Goal: Information Seeking & Learning: Learn about a topic

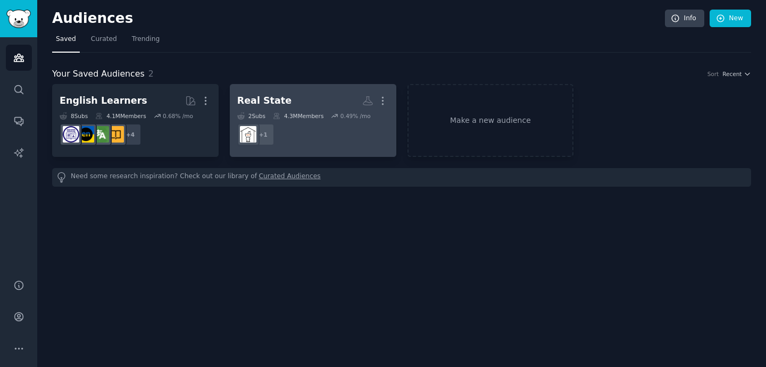
click at [309, 143] on dd "+ 1" at bounding box center [313, 135] width 152 height 30
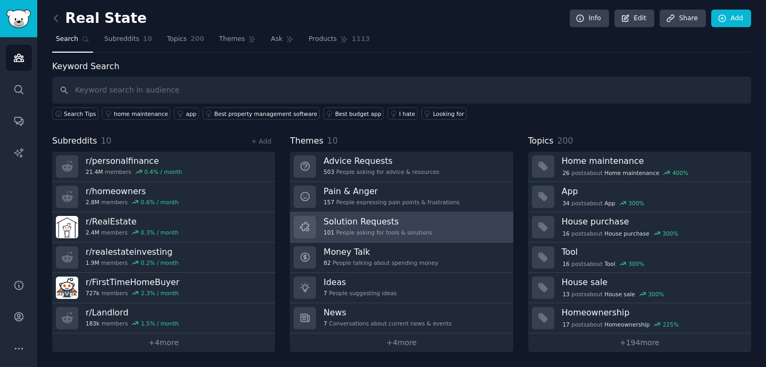
click at [428, 224] on link "Solution Requests 101 People asking for tools & solutions" at bounding box center [401, 227] width 223 height 30
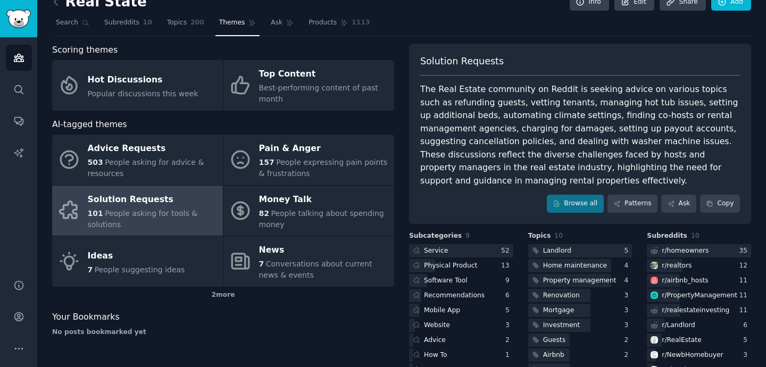
scroll to position [29, 0]
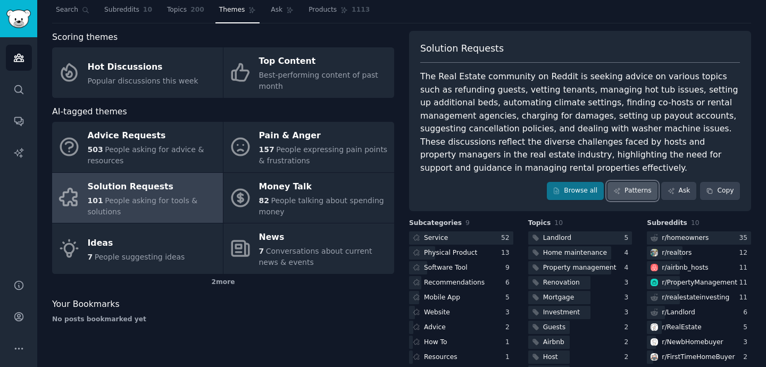
click at [641, 189] on link "Patterns" at bounding box center [632, 191] width 50 height 18
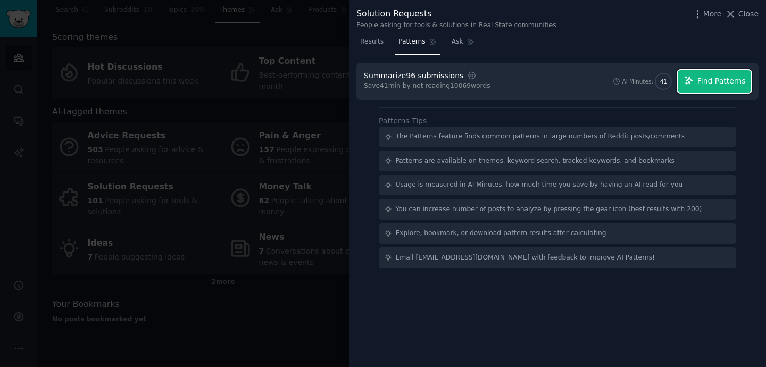
click at [699, 83] on span "Find Patterns" at bounding box center [721, 81] width 48 height 11
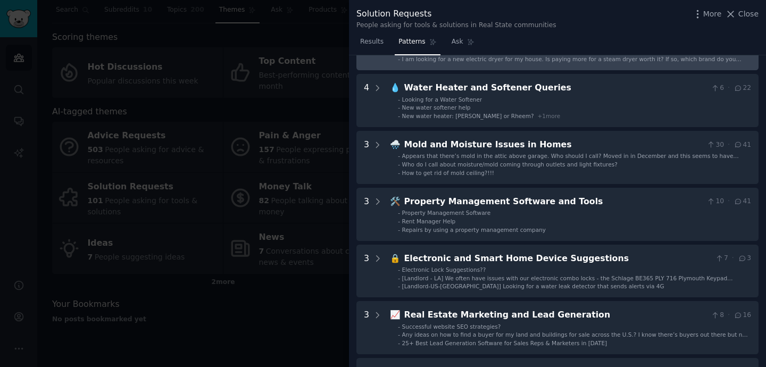
scroll to position [94, 0]
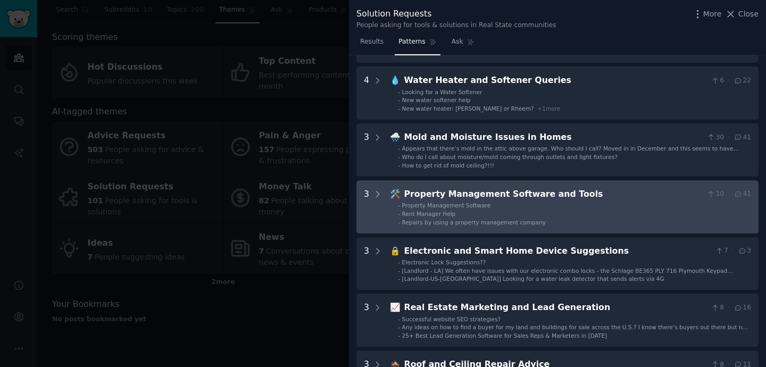
click at [455, 192] on div "Property Management Software and Tools" at bounding box center [553, 194] width 298 height 13
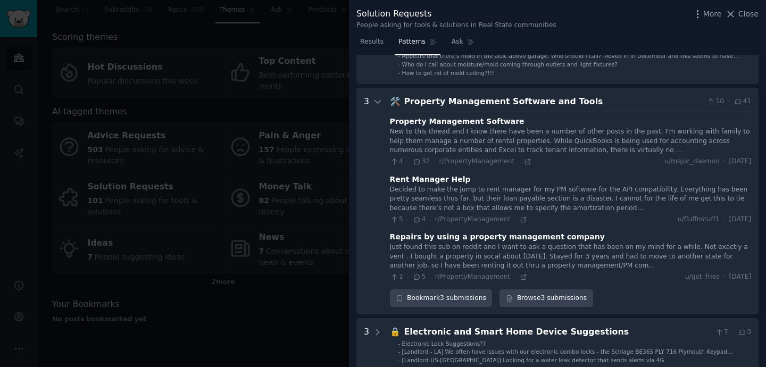
scroll to position [219, 0]
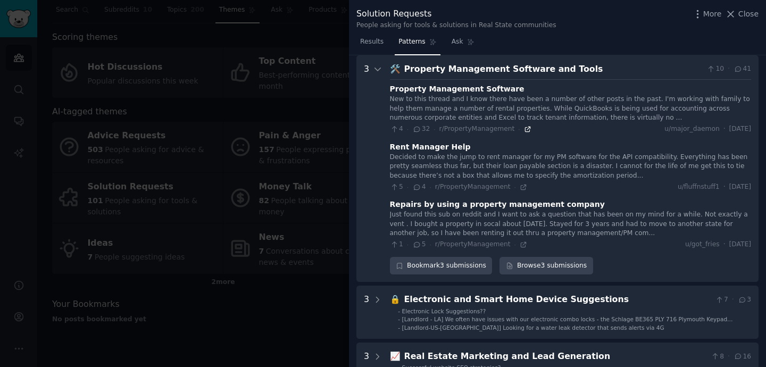
click at [525, 130] on icon at bounding box center [527, 129] width 5 height 5
click at [520, 188] on icon at bounding box center [523, 186] width 7 height 7
click at [521, 245] on icon at bounding box center [523, 244] width 7 height 7
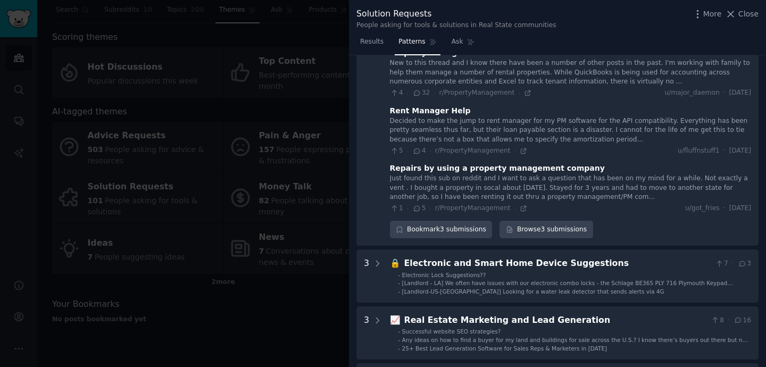
scroll to position [271, 0]
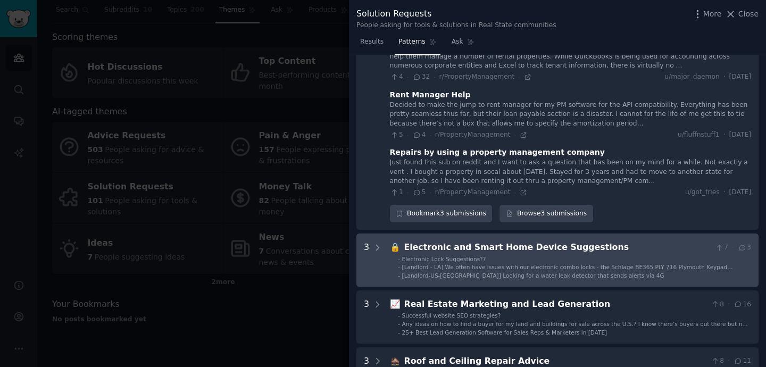
click at [583, 262] on li "- Electronic Lock Suggestions??" at bounding box center [574, 258] width 353 height 7
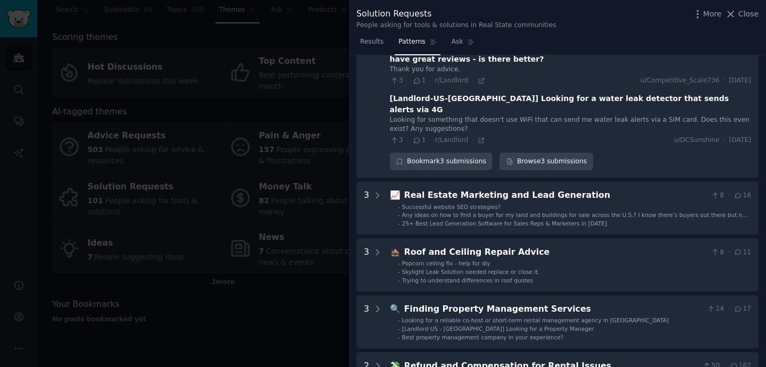
scroll to position [560, 0]
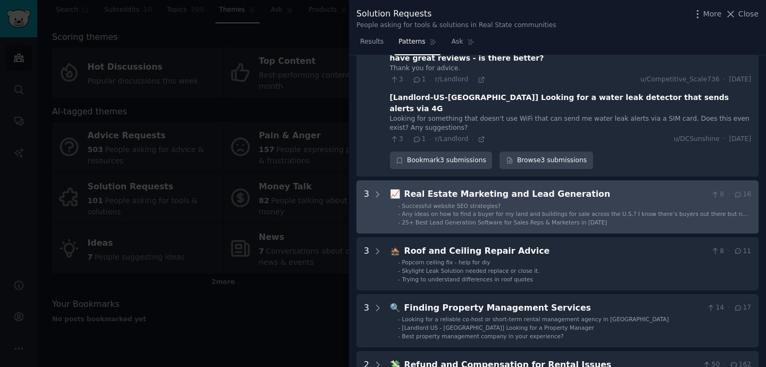
click at [441, 211] on span "Any ideas on how to find a buyer for my land and buildings for sale across the …" at bounding box center [575, 218] width 346 height 14
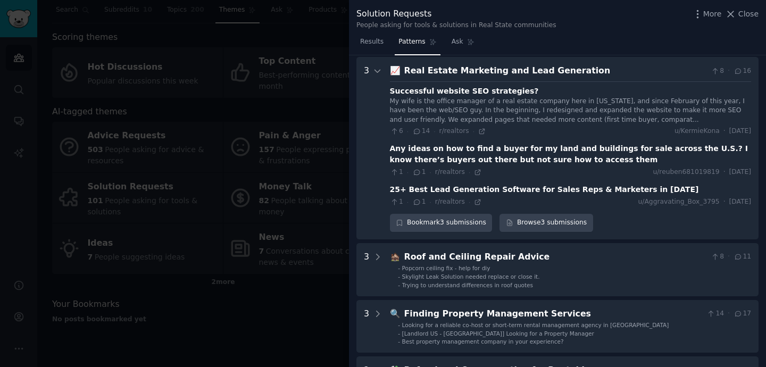
scroll to position [684, 0]
click at [480, 128] on icon at bounding box center [481, 130] width 5 height 5
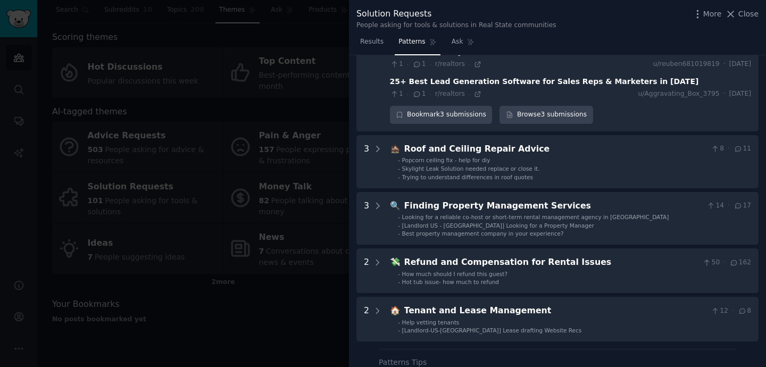
scroll to position [835, 0]
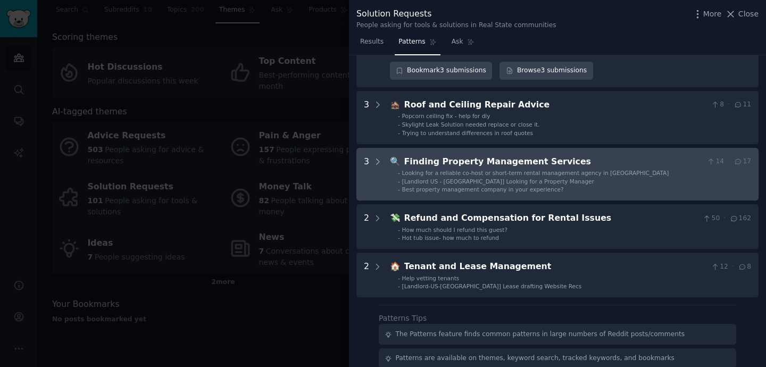
click at [442, 178] on div "[Landlord US - [GEOGRAPHIC_DATA]] Looking for a Property Manager" at bounding box center [498, 181] width 192 height 7
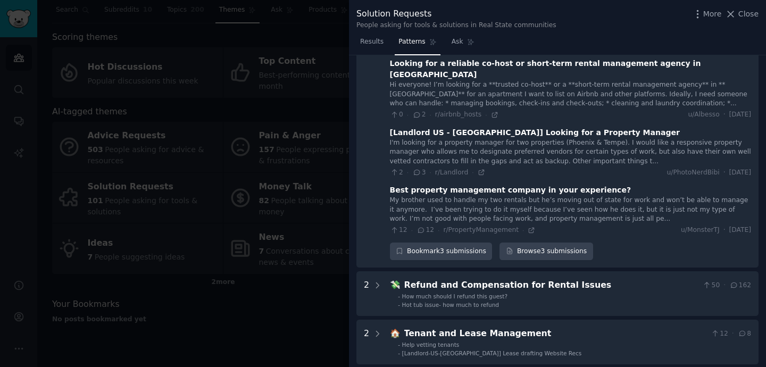
scroll to position [957, 0]
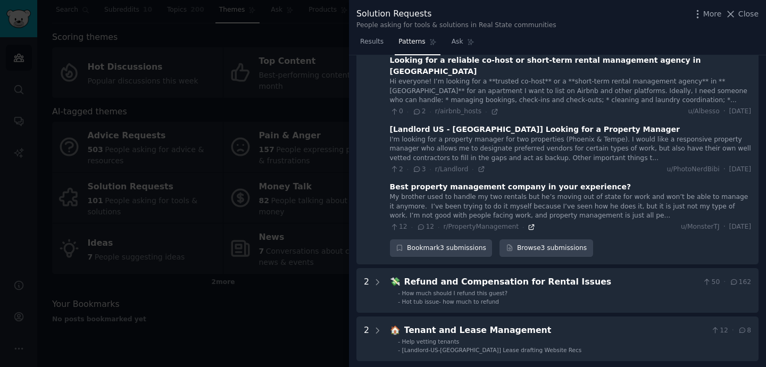
click at [529, 224] on icon at bounding box center [531, 226] width 5 height 5
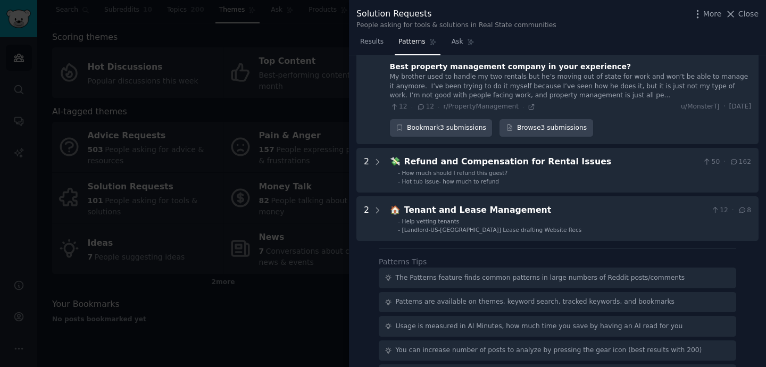
scroll to position [1108, 0]
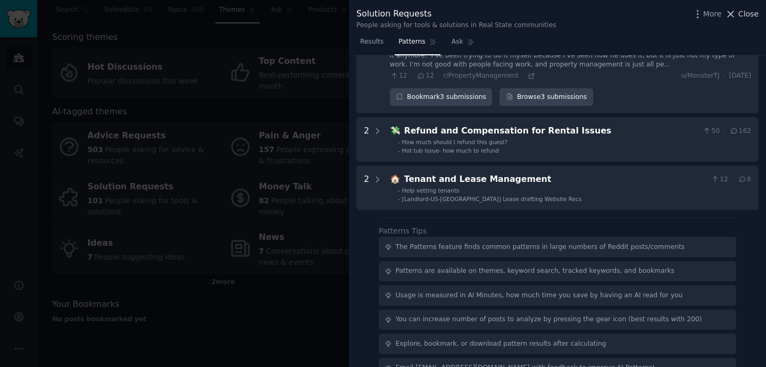
click at [741, 14] on span "Close" at bounding box center [748, 14] width 20 height 11
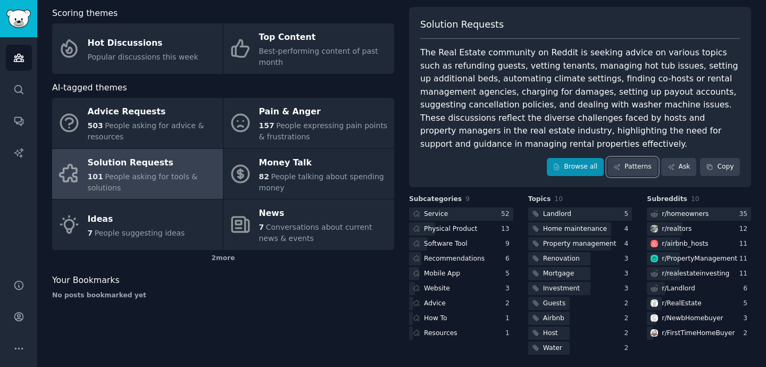
scroll to position [57, 0]
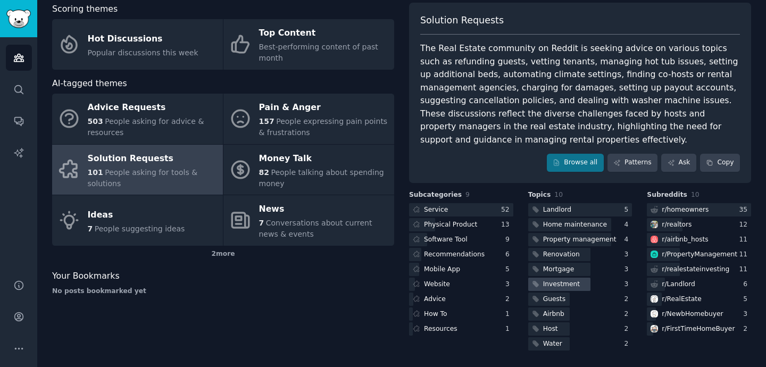
click at [571, 286] on div "Investment" at bounding box center [561, 285] width 37 height 10
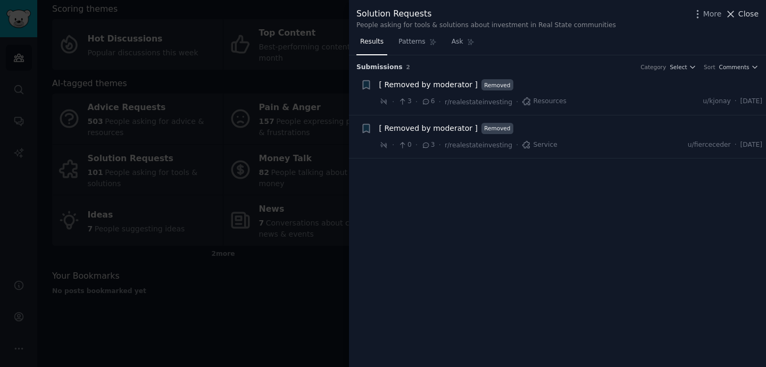
click at [742, 12] on span "Close" at bounding box center [748, 14] width 20 height 11
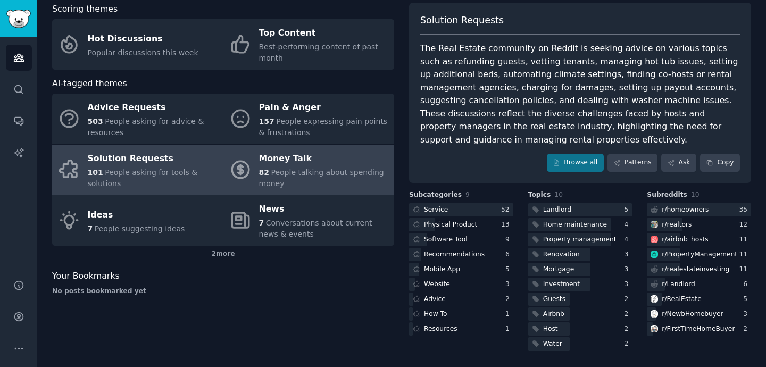
click at [269, 157] on div "Money Talk" at bounding box center [324, 158] width 130 height 17
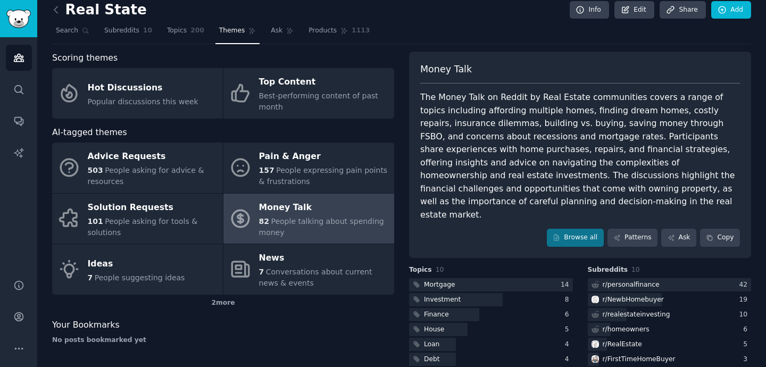
scroll to position [57, 0]
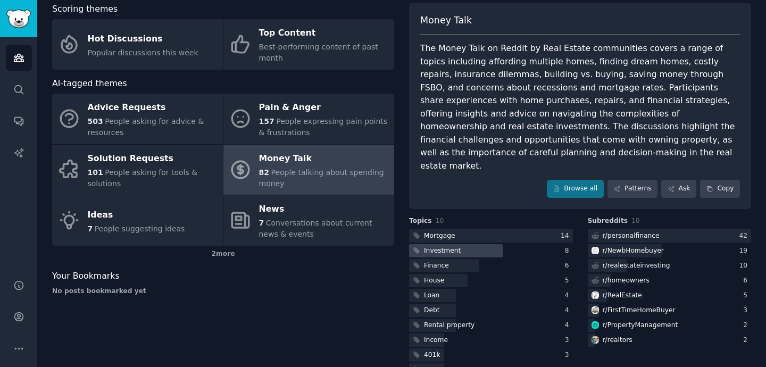
click at [441, 246] on div "Investment" at bounding box center [442, 251] width 37 height 10
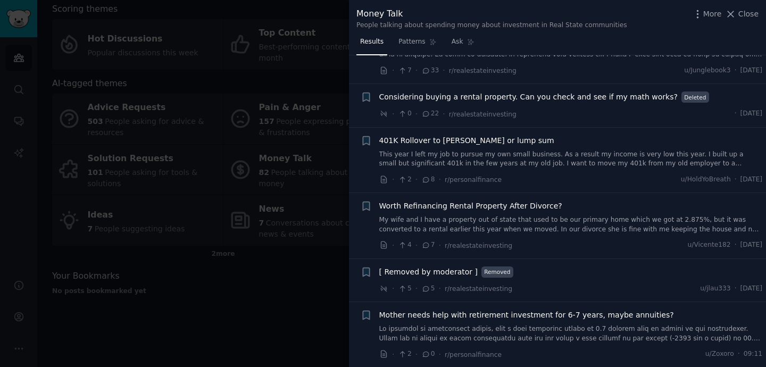
scroll to position [131, 0]
click at [743, 14] on span "Close" at bounding box center [748, 14] width 20 height 11
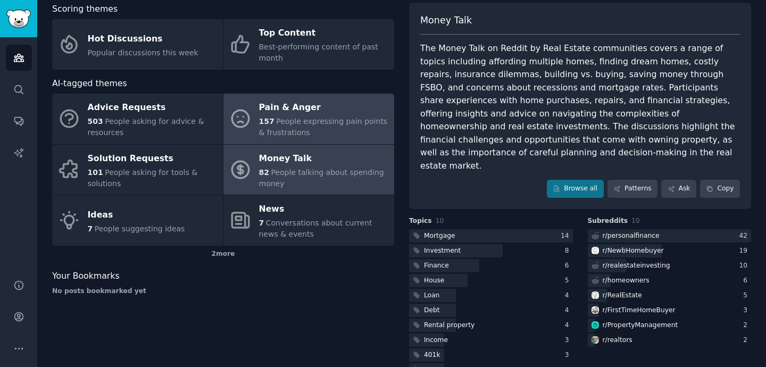
click at [296, 133] on span "People expressing pain points & frustrations" at bounding box center [323, 127] width 129 height 20
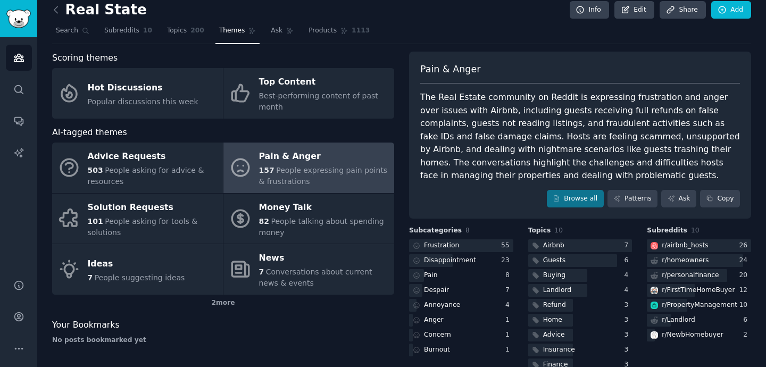
scroll to position [44, 0]
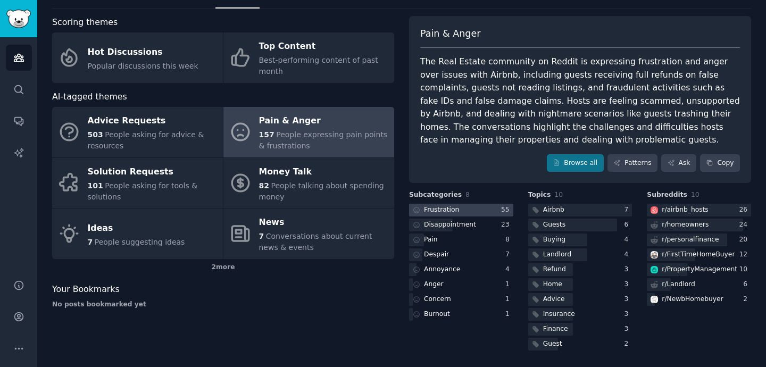
click at [439, 211] on div "Frustration" at bounding box center [441, 210] width 35 height 10
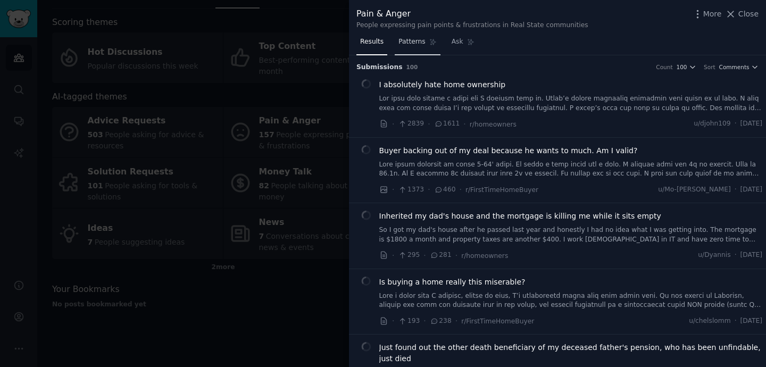
click at [413, 44] on span "Patterns" at bounding box center [411, 42] width 27 height 10
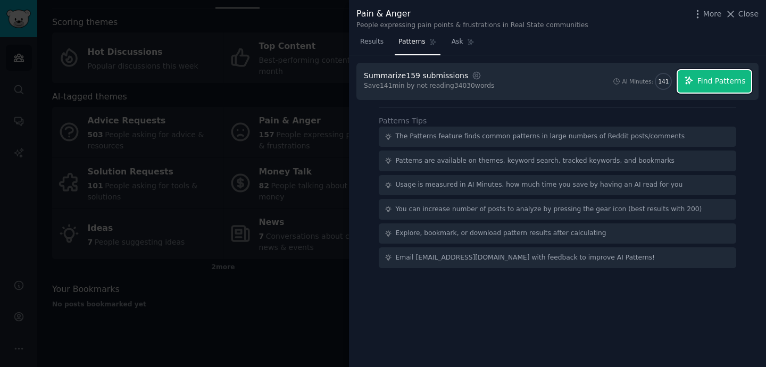
click at [723, 83] on span "Find Patterns" at bounding box center [721, 81] width 48 height 11
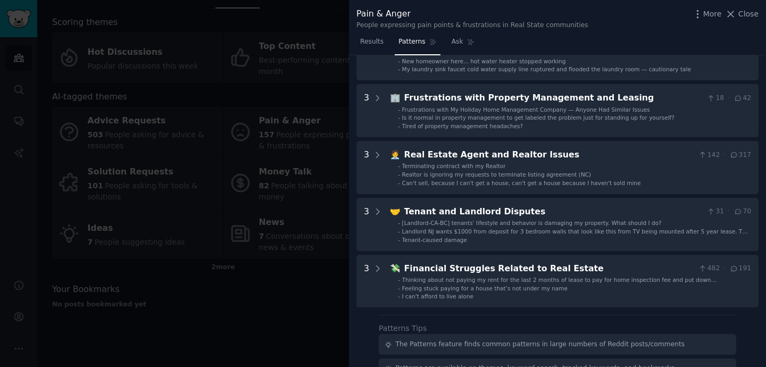
scroll to position [308, 0]
